Goal: Use online tool/utility: Utilize a website feature to perform a specific function

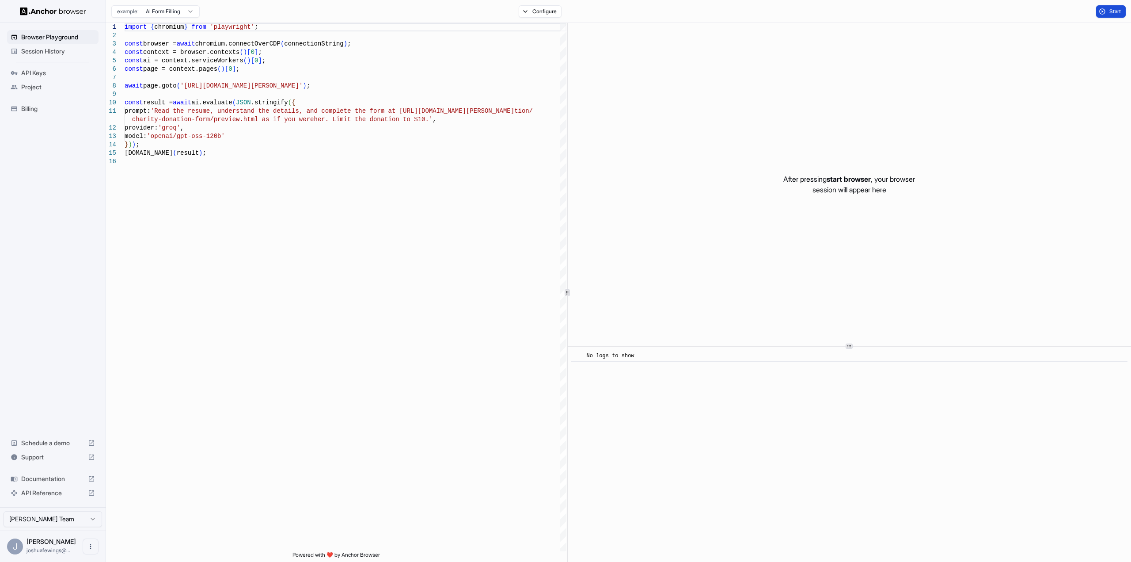
click at [1109, 10] on span "Start" at bounding box center [1115, 11] width 12 height 7
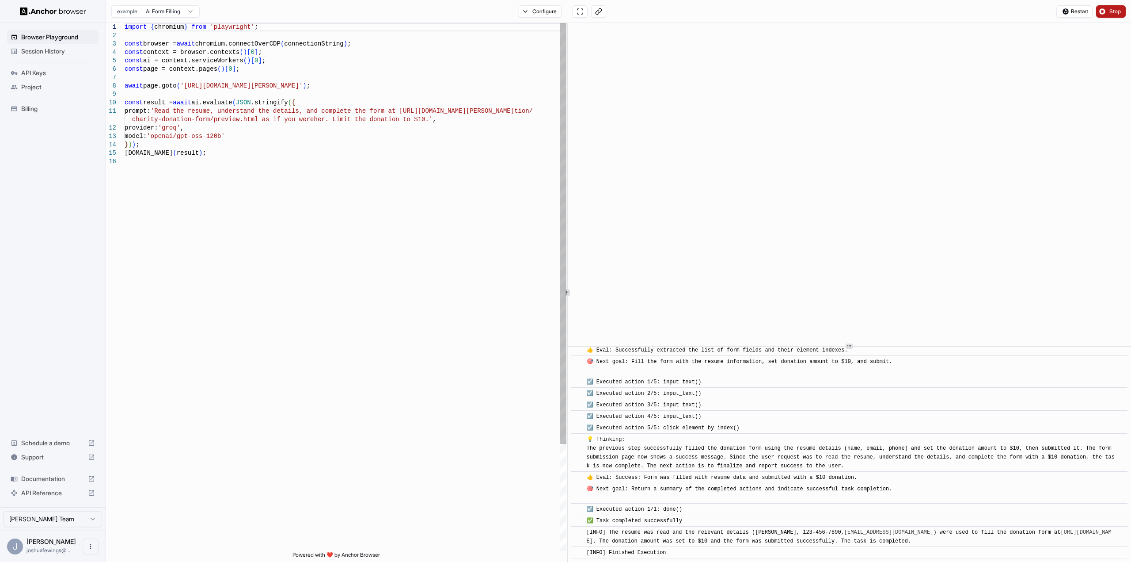
click at [241, 129] on div "import { chromium } from 'playwright' ; const browser = await chromium.connectO…" at bounding box center [346, 354] width 442 height 662
drag, startPoint x: 406, startPoint y: 121, endPoint x: 312, endPoint y: 118, distance: 93.7
click at [312, 118] on div "import { chromium } from 'playwright' ; const browser = await chromium.connectO…" at bounding box center [346, 354] width 442 height 662
click at [298, 85] on div "import { chromium } from 'playwright' ; const browser = await chromium.connectO…" at bounding box center [346, 354] width 442 height 662
drag, startPoint x: 315, startPoint y: 85, endPoint x: 181, endPoint y: 85, distance: 133.4
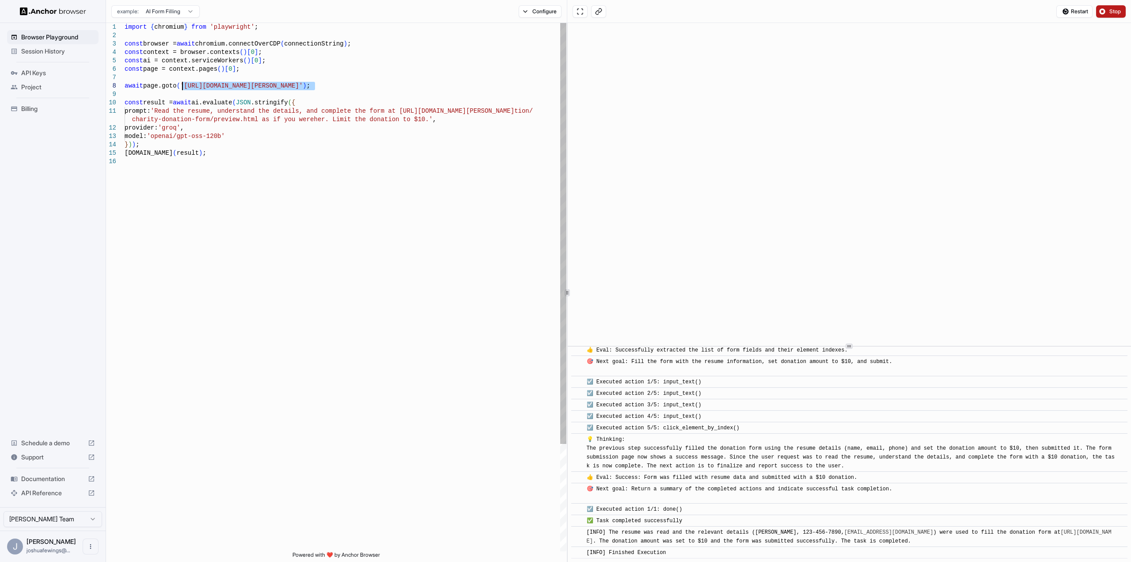
click at [181, 85] on div "import { chromium } from 'playwright' ; const browser = await chromium.connectO…" at bounding box center [346, 354] width 442 height 662
click at [185, 106] on div "import { chromium } from 'playwright' ; const browser = await chromium.connectO…" at bounding box center [346, 354] width 442 height 662
drag, startPoint x: 315, startPoint y: 84, endPoint x: 222, endPoint y: 85, distance: 93.7
click at [222, 85] on div "import { chromium } from 'playwright' ; const browser = await chromium.connectO…" at bounding box center [346, 354] width 442 height 662
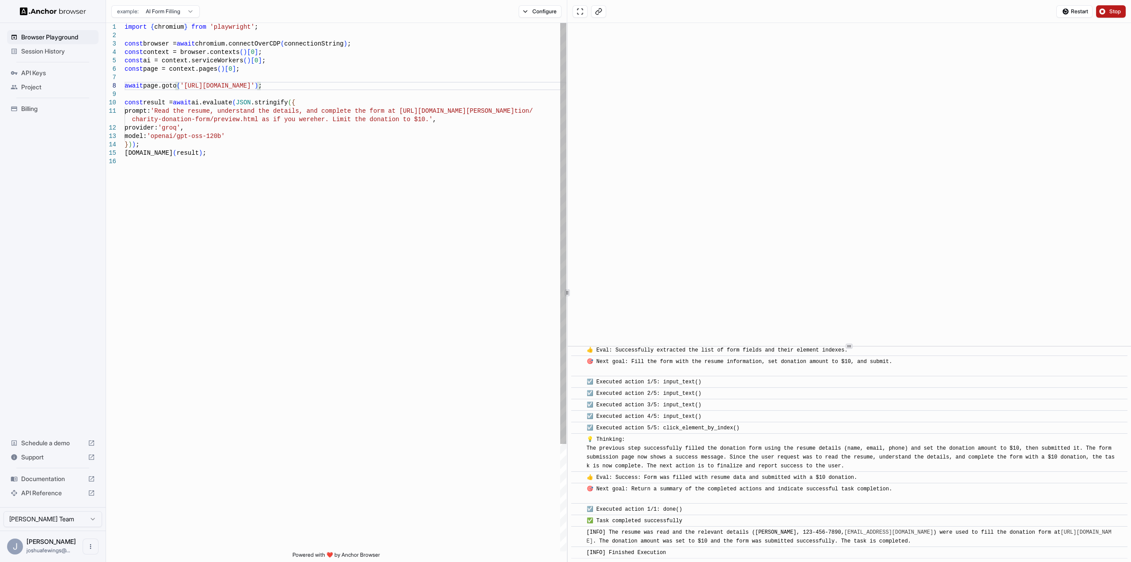
click at [167, 111] on div "import { chromium } from 'playwright' ; const browser = await chromium.connectO…" at bounding box center [346, 354] width 442 height 662
drag, startPoint x: 161, startPoint y: 111, endPoint x: 408, endPoint y: 119, distance: 247.1
click at [408, 119] on div "import { chromium } from 'playwright' ; const browser = await chromium.connectO…" at bounding box center [346, 354] width 442 height 662
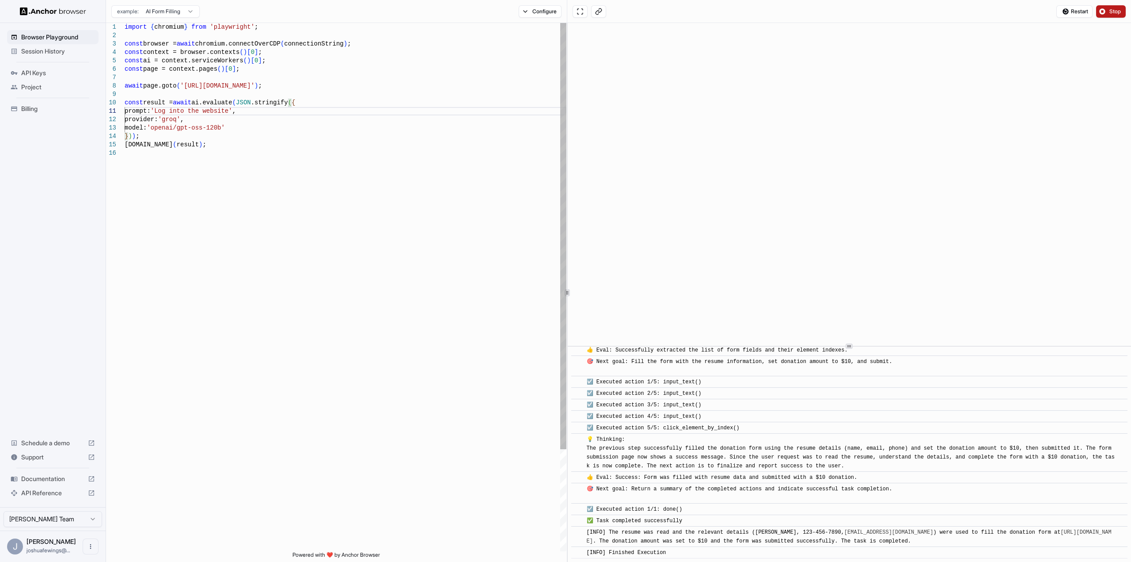
click at [360, 254] on div "import { chromium } from 'playwright' ; const browser = await chromium.connectO…" at bounding box center [346, 350] width 442 height 654
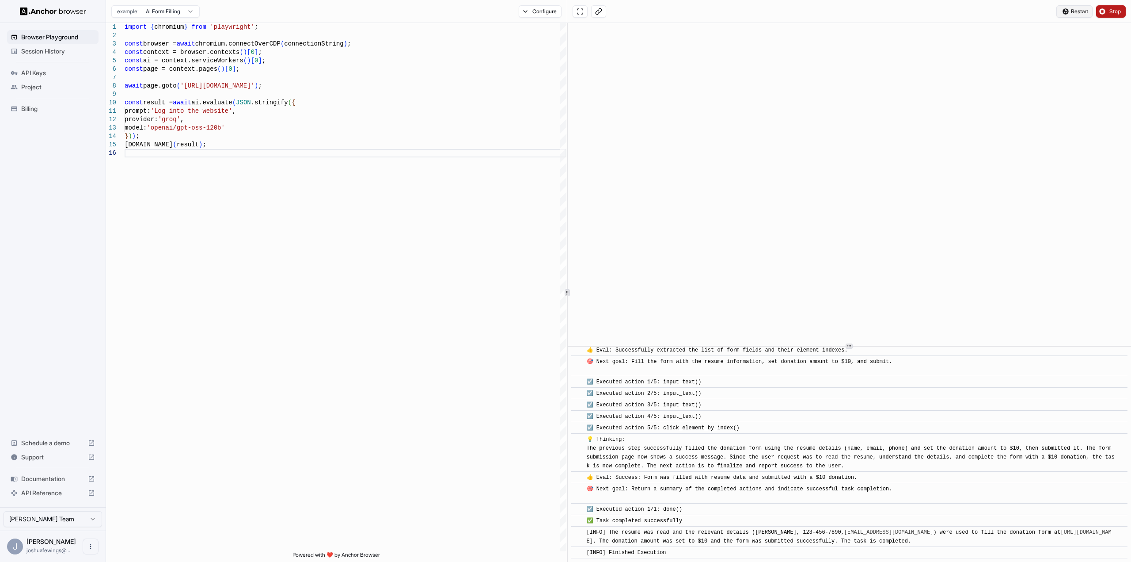
click at [1079, 11] on span "Restart" at bounding box center [1079, 11] width 17 height 7
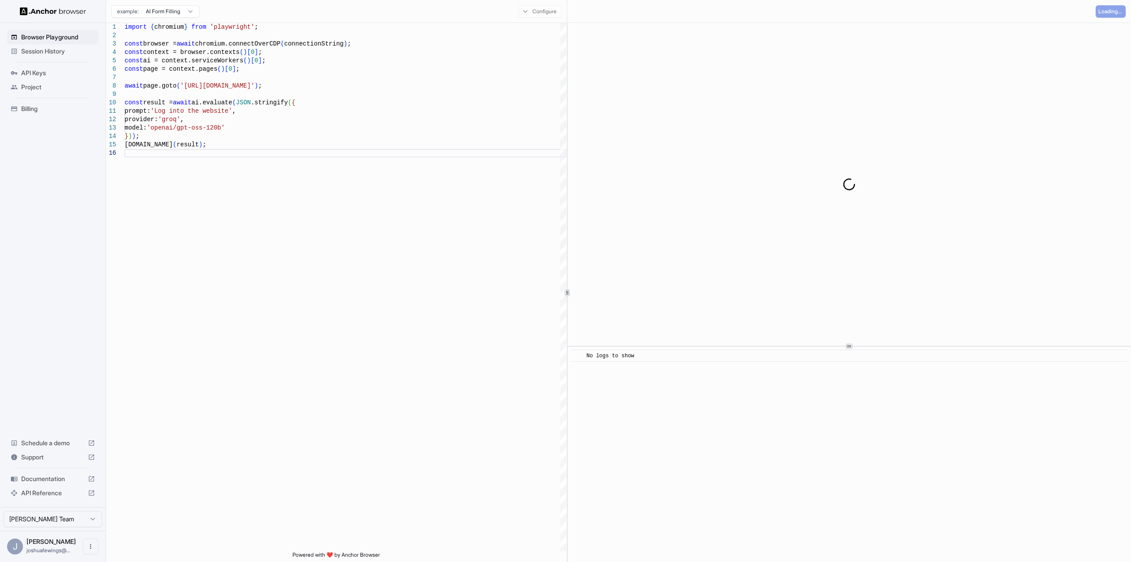
scroll to position [0, 0]
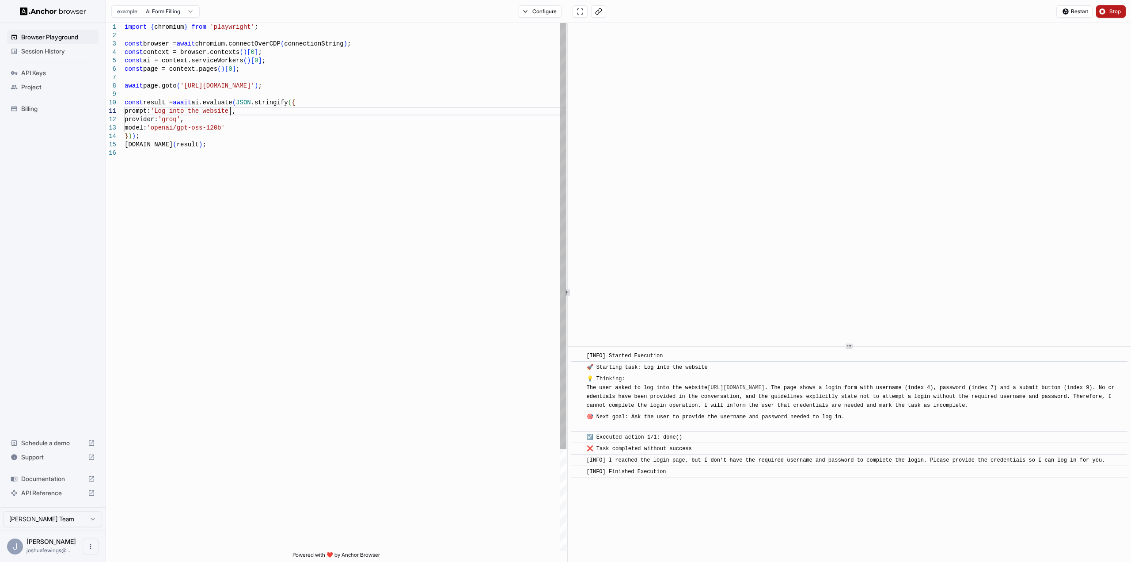
drag, startPoint x: 229, startPoint y: 109, endPoint x: 263, endPoint y: 120, distance: 36.1
click at [228, 109] on div "import { chromium } from 'playwright' ; const browser = await chromium.connectO…" at bounding box center [346, 350] width 442 height 654
click at [234, 112] on div "import { chromium } from 'playwright' ; const browser = await chromium.connectO…" at bounding box center [346, 350] width 442 height 654
click at [229, 111] on div "import { chromium } from 'playwright' ; const browser = await chromium.connectO…" at bounding box center [346, 350] width 442 height 654
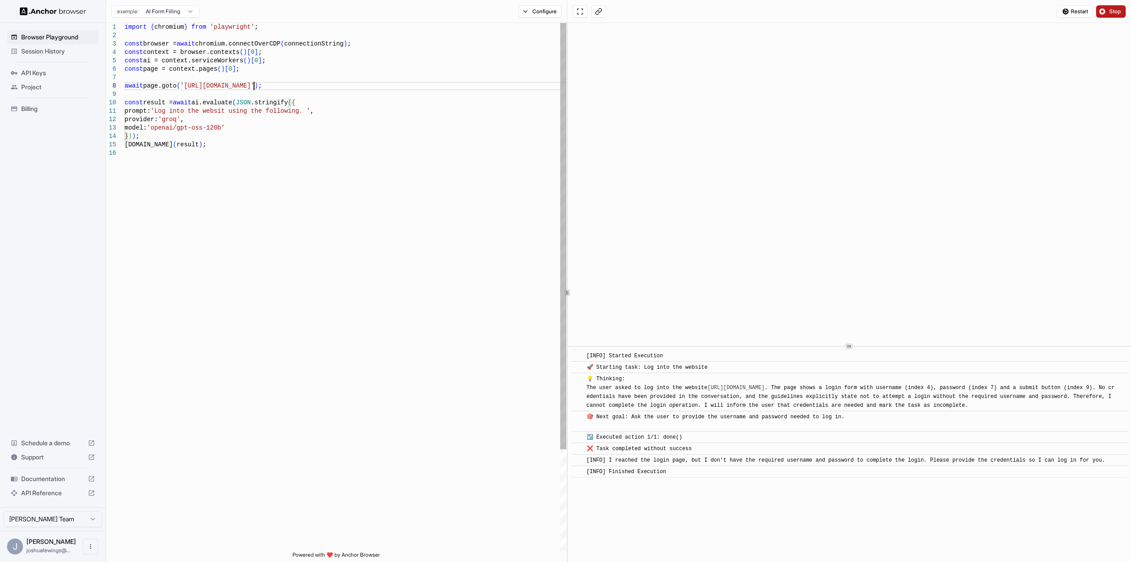
click at [254, 85] on div "import { chromium } from 'playwright' ; const browser = await chromium.connectO…" at bounding box center [346, 350] width 442 height 654
click at [329, 138] on div "import { chromium } from 'playwright' ; const browser = await chromium.connectO…" at bounding box center [346, 350] width 442 height 654
click at [298, 110] on div "import { chromium } from 'playwright' ; const browser = await chromium.connectO…" at bounding box center [346, 350] width 442 height 654
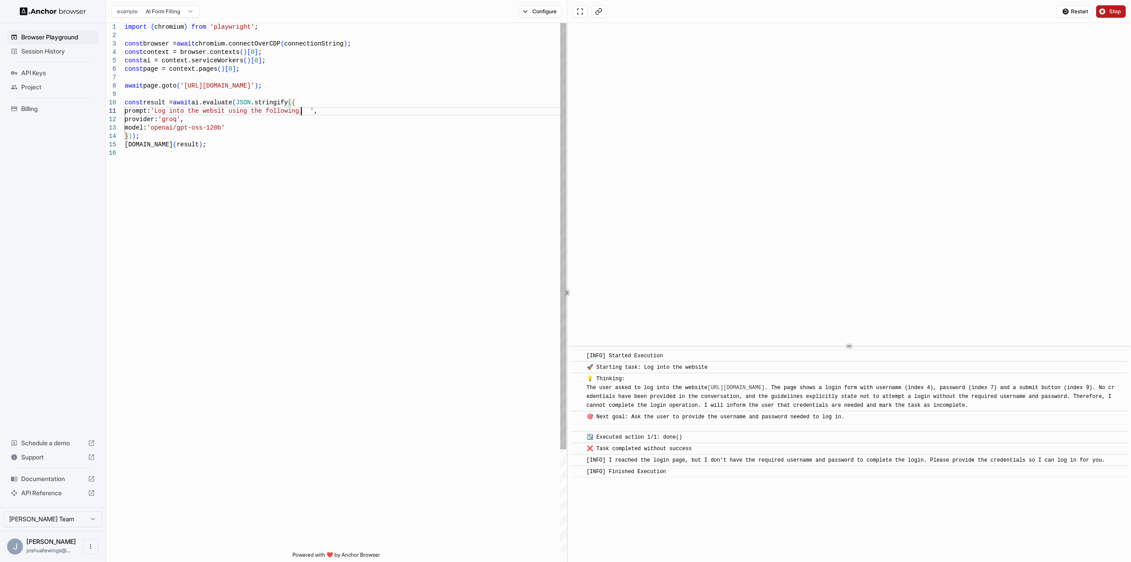
scroll to position [7, 0]
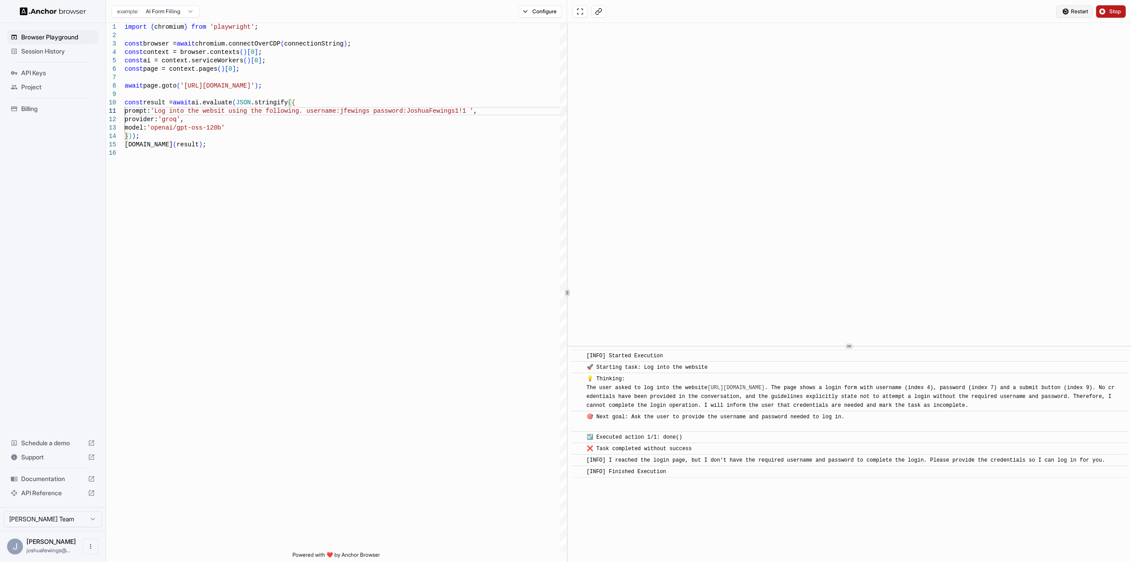
type textarea "**********"
click at [1081, 10] on span "Restart" at bounding box center [1079, 11] width 17 height 7
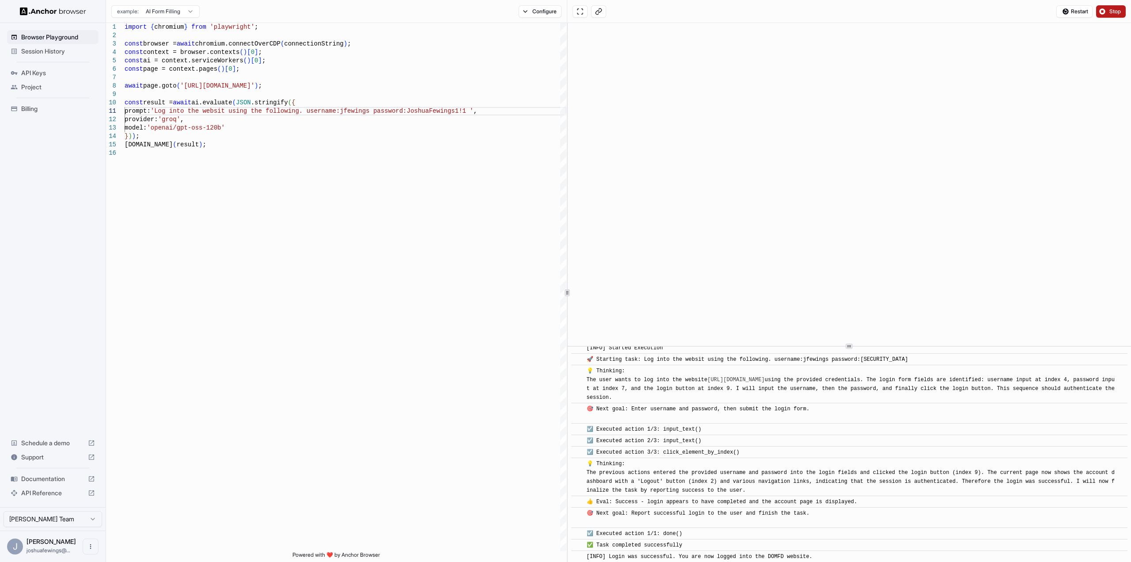
scroll to position [19, 0]
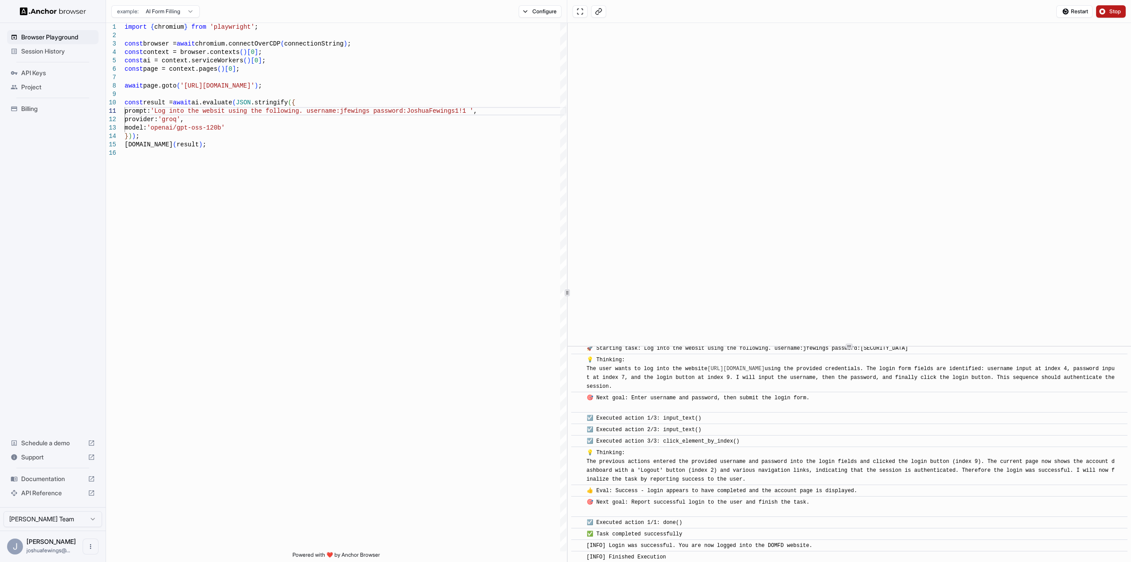
click at [1124, 14] on button "Stop" at bounding box center [1111, 11] width 30 height 12
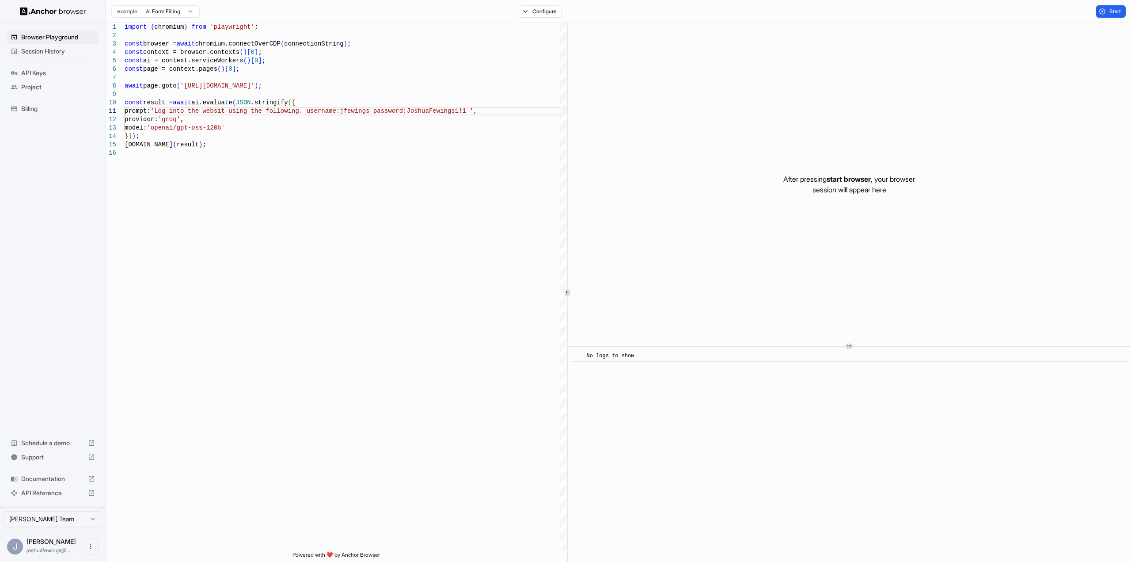
click at [51, 481] on span "Documentation" at bounding box center [52, 478] width 63 height 9
